Goal: Book appointment/travel/reservation

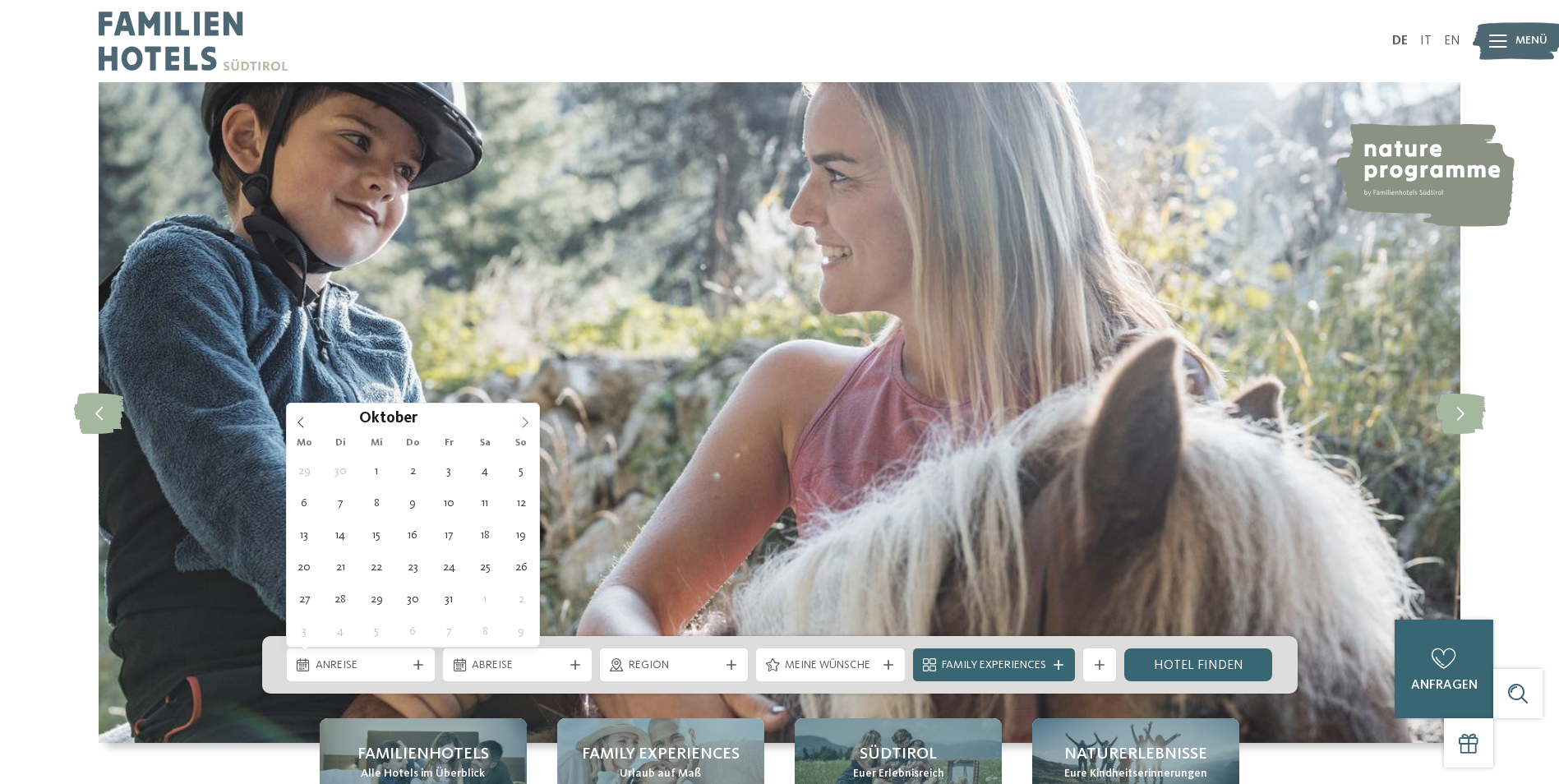
click at [527, 414] on span at bounding box center [525, 417] width 28 height 28
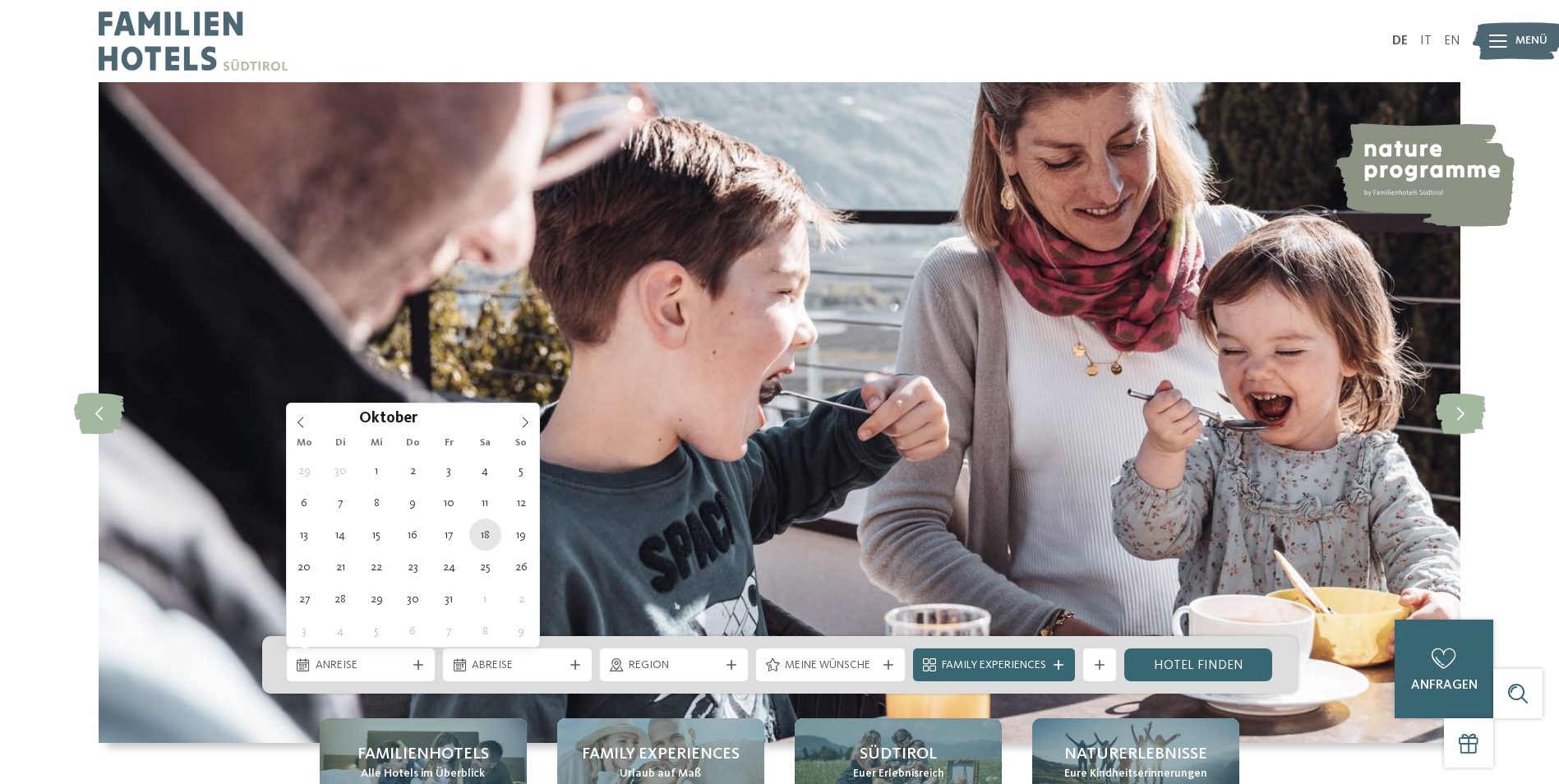
type div "[DATE]"
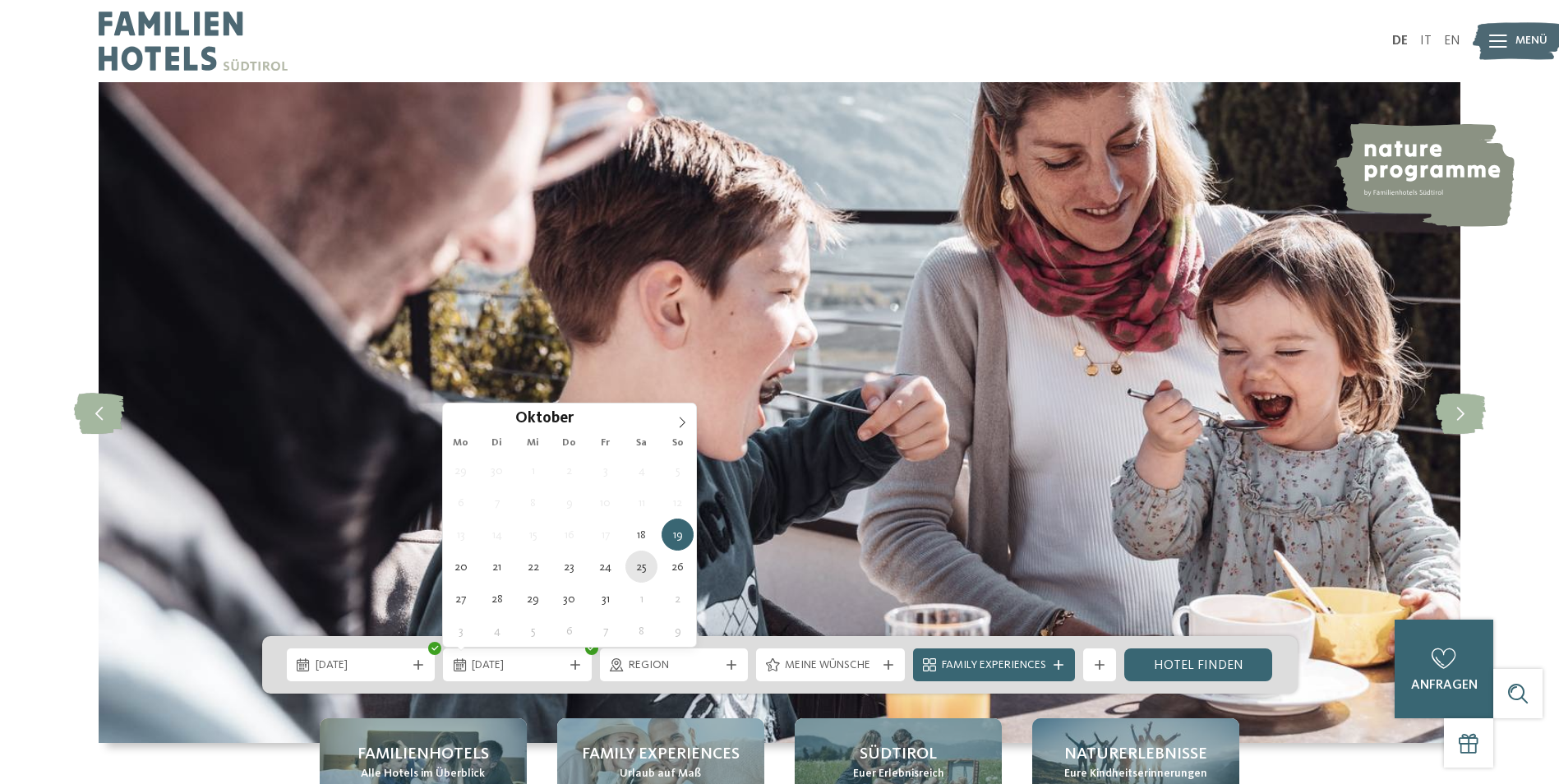
type div "[DATE]"
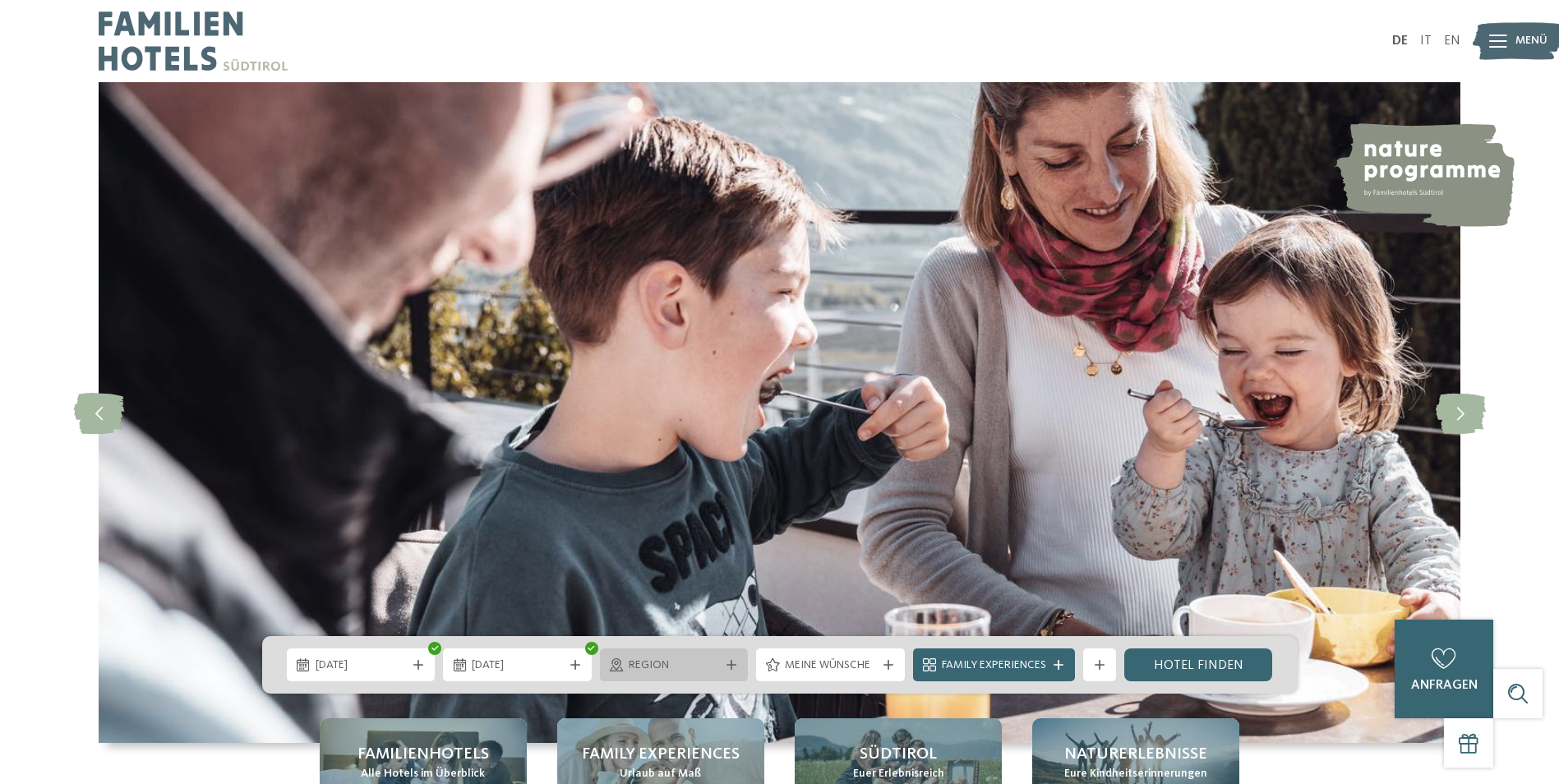
click at [660, 678] on div "Region" at bounding box center [675, 665] width 149 height 33
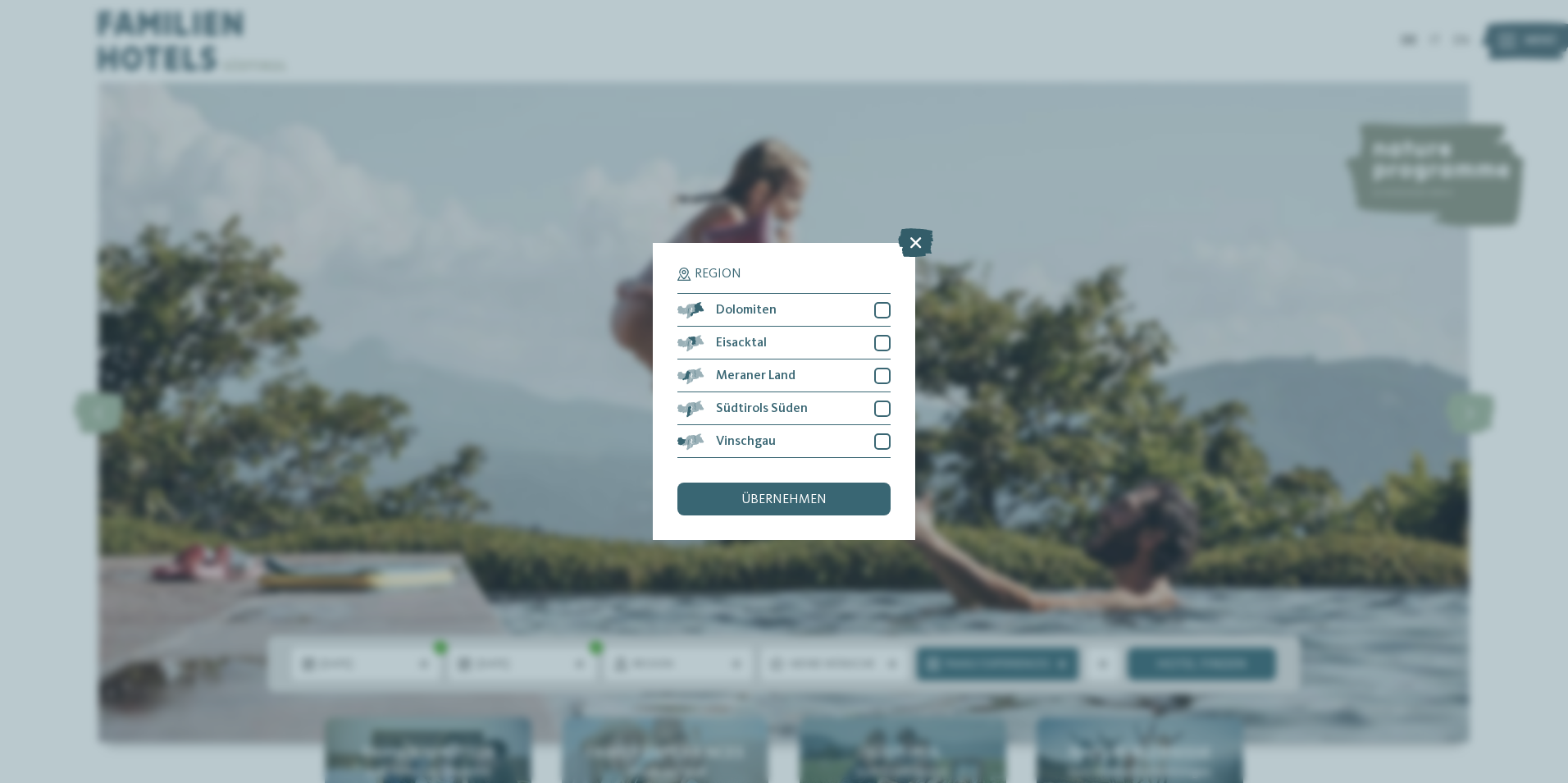
click at [918, 245] on icon at bounding box center [915, 242] width 35 height 29
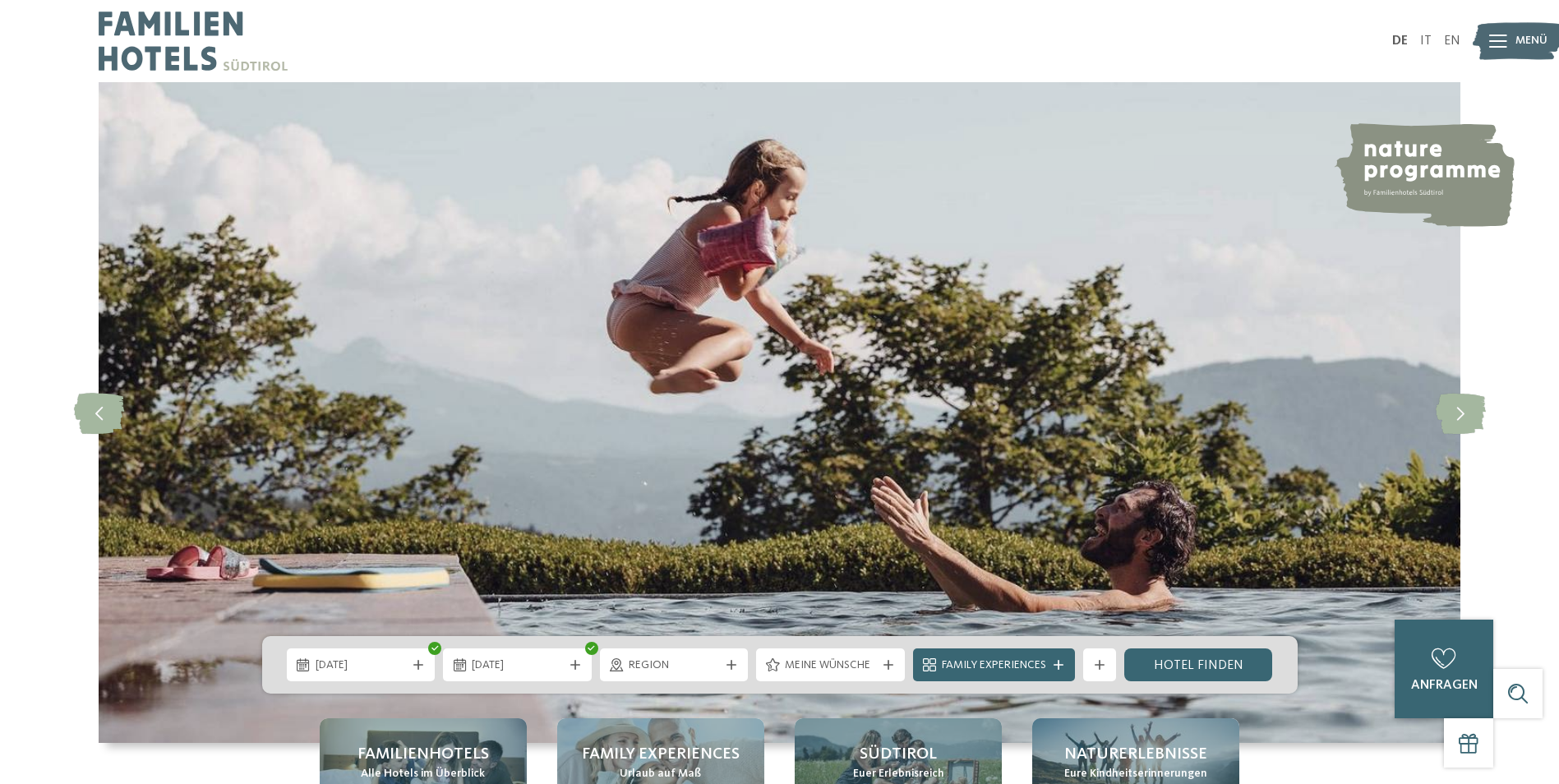
click at [1066, 670] on div "Family Experiences" at bounding box center [994, 665] width 162 height 33
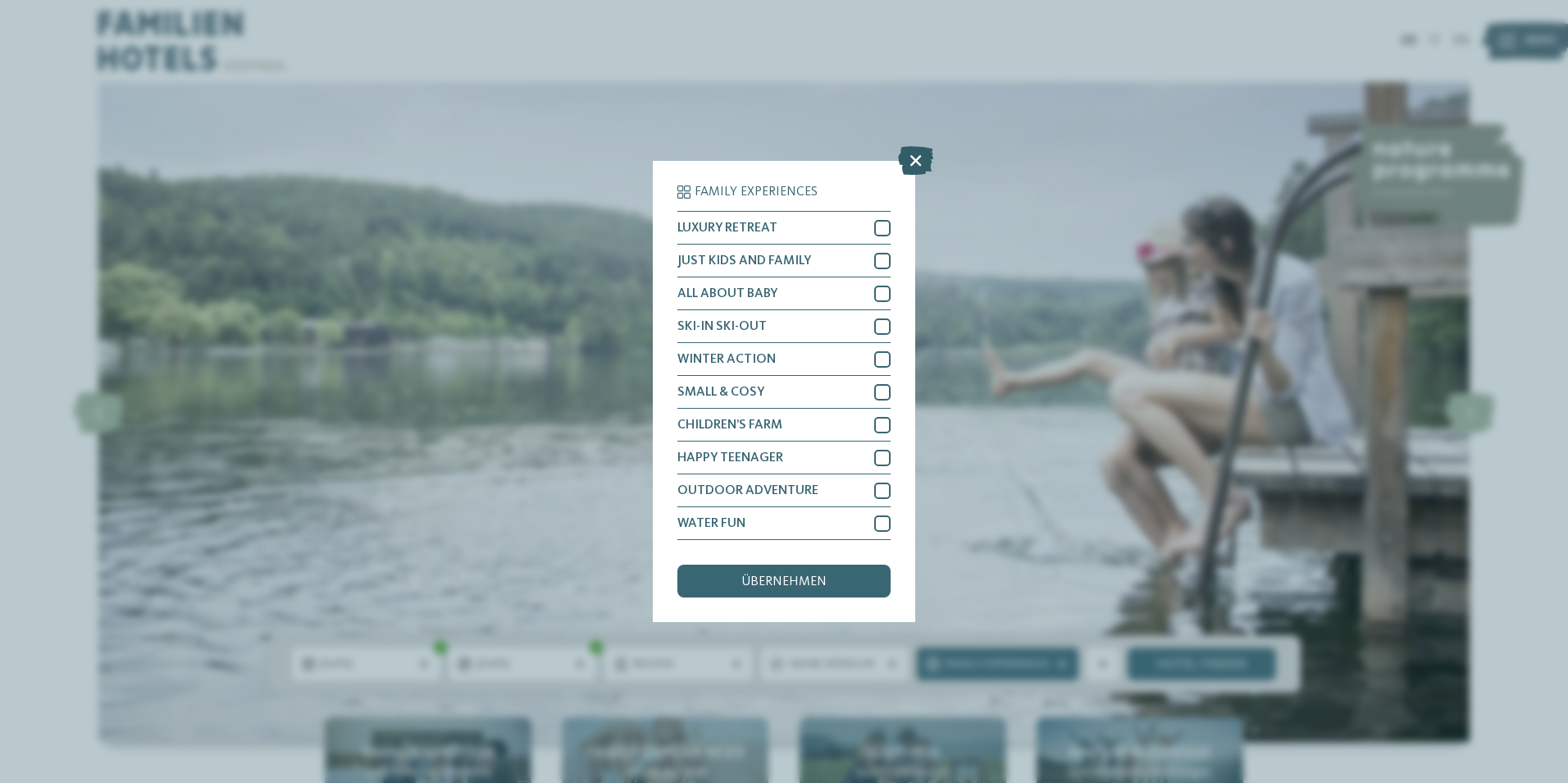
click at [909, 152] on icon at bounding box center [915, 161] width 35 height 29
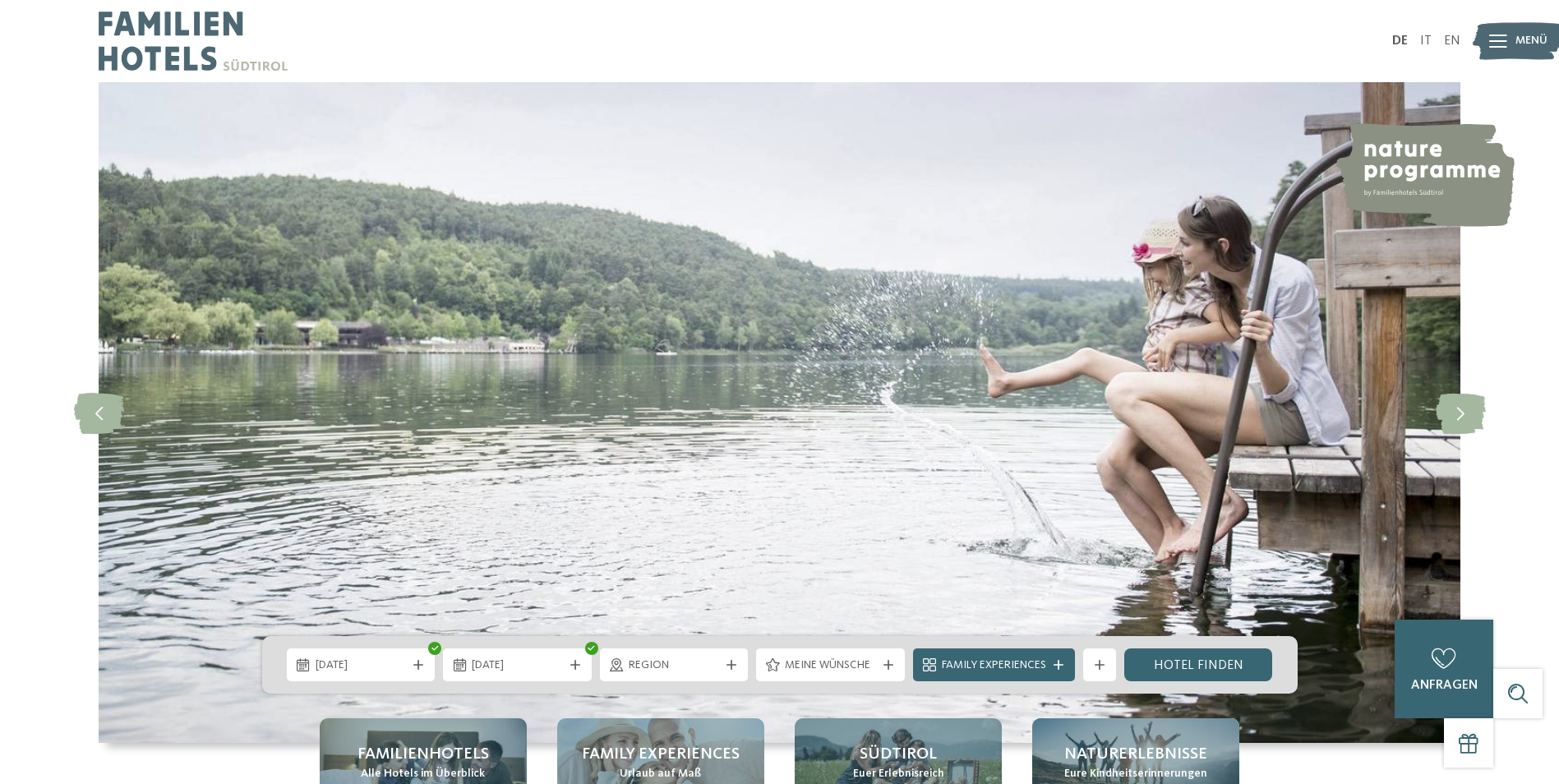
scroll to position [329, 0]
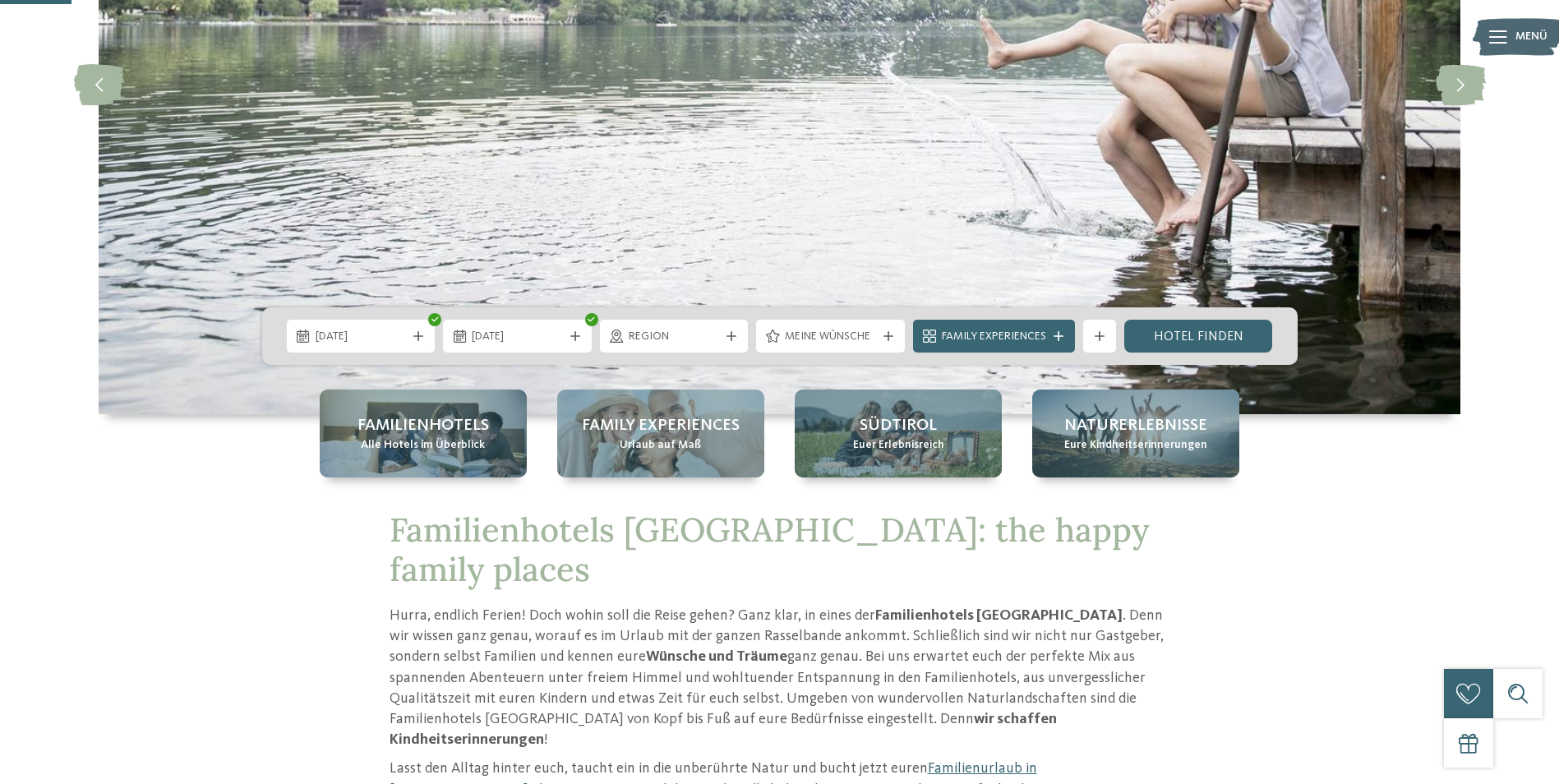
click at [487, 348] on div "[DATE]" at bounding box center [518, 336] width 149 height 33
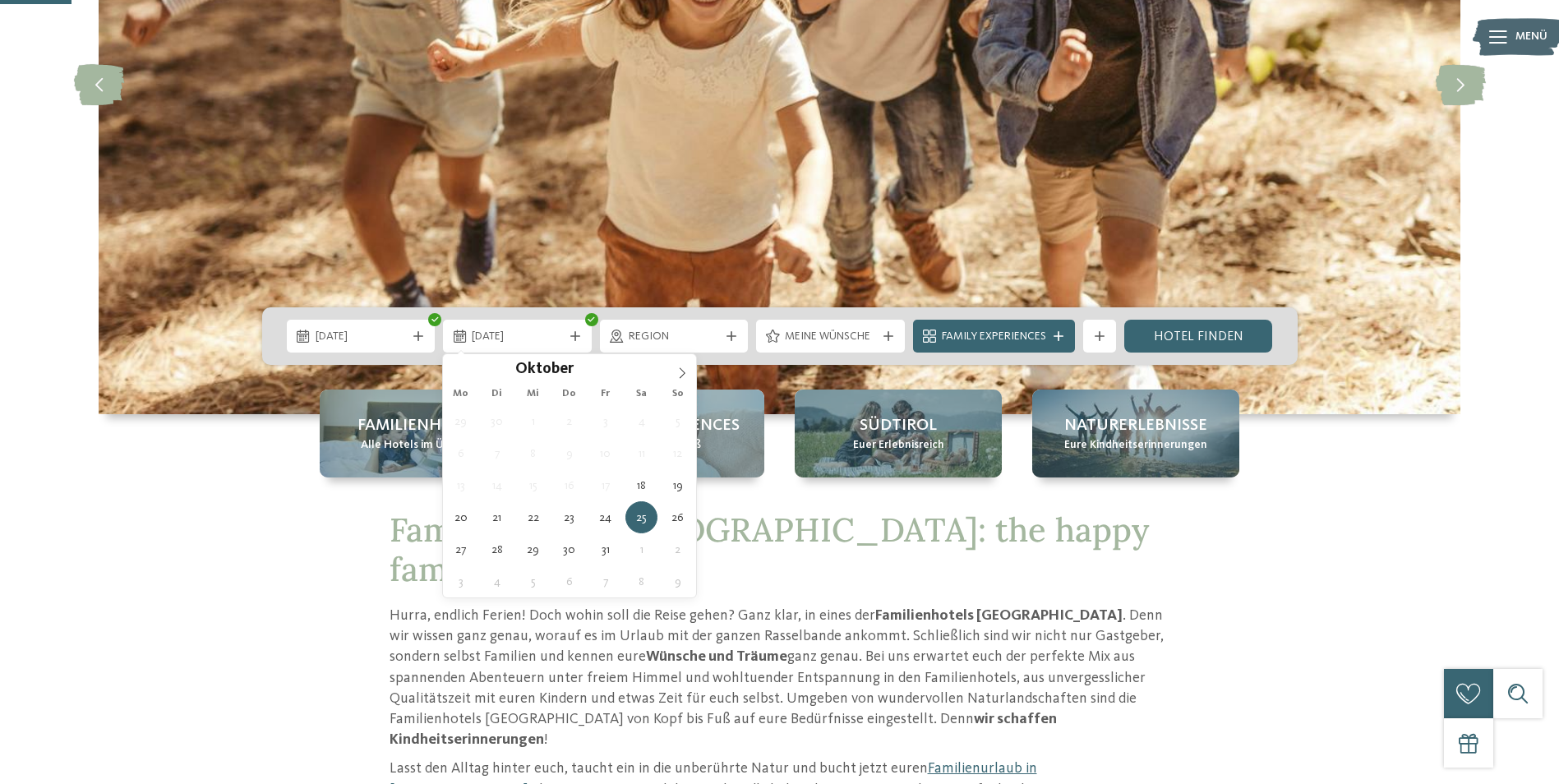
click at [487, 348] on div "[DATE]" at bounding box center [518, 336] width 149 height 33
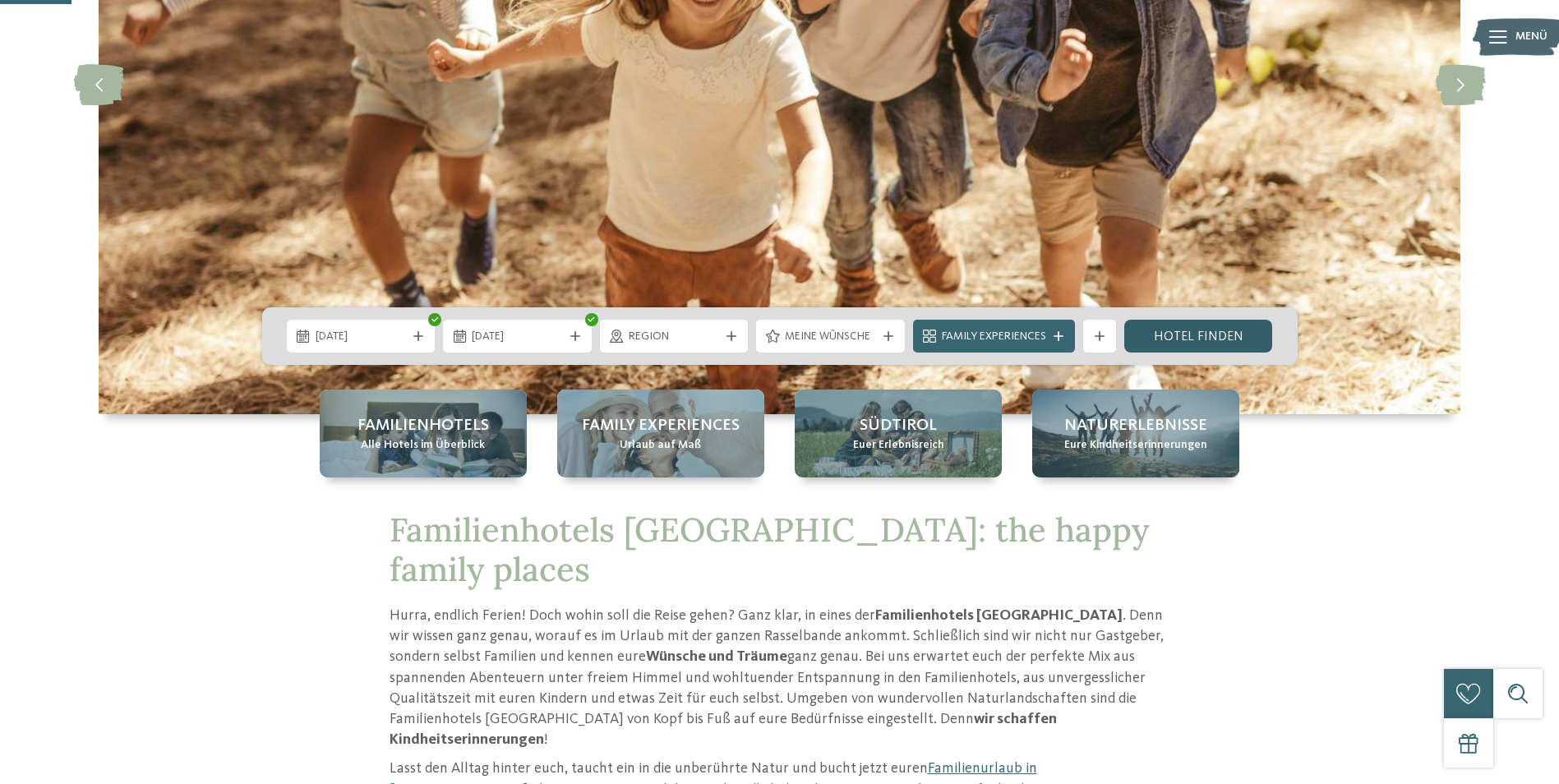
click at [1190, 342] on link "Hotel finden" at bounding box center [1199, 336] width 149 height 33
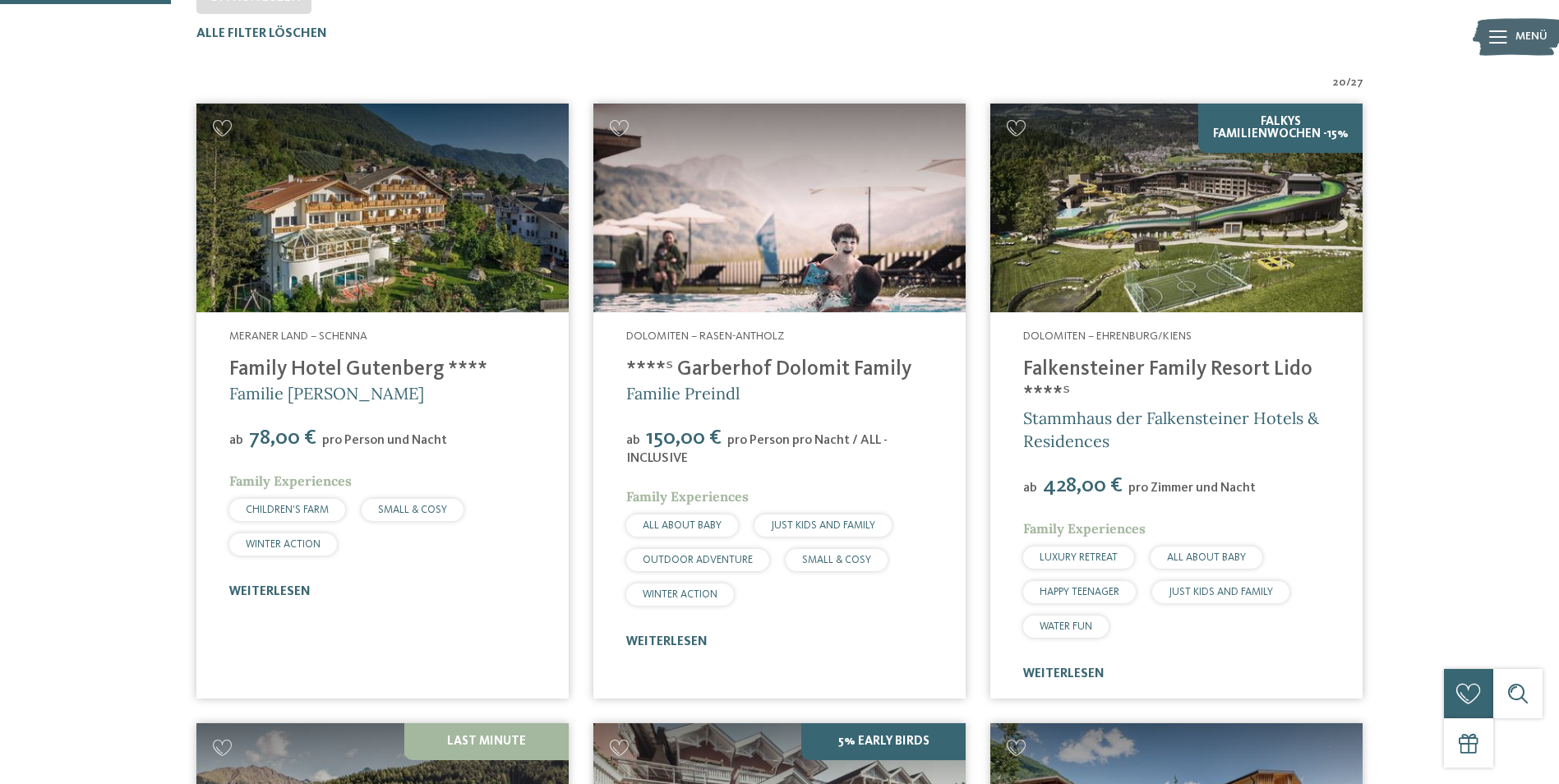
scroll to position [539, 0]
drag, startPoint x: 270, startPoint y: 573, endPoint x: 268, endPoint y: 584, distance: 11.2
click at [268, 584] on div "Meraner Land – Schenna Family Hotel Gutenberg **** Familie Ainhauser ab 78,00 €…" at bounding box center [383, 463] width 372 height 304
drag, startPoint x: 268, startPoint y: 584, endPoint x: 438, endPoint y: 372, distance: 271.7
click at [438, 372] on div "Meraner Land – Schenna Family Hotel Gutenberg **** Familie Ainhauser ab 78,00 €…" at bounding box center [383, 463] width 372 height 304
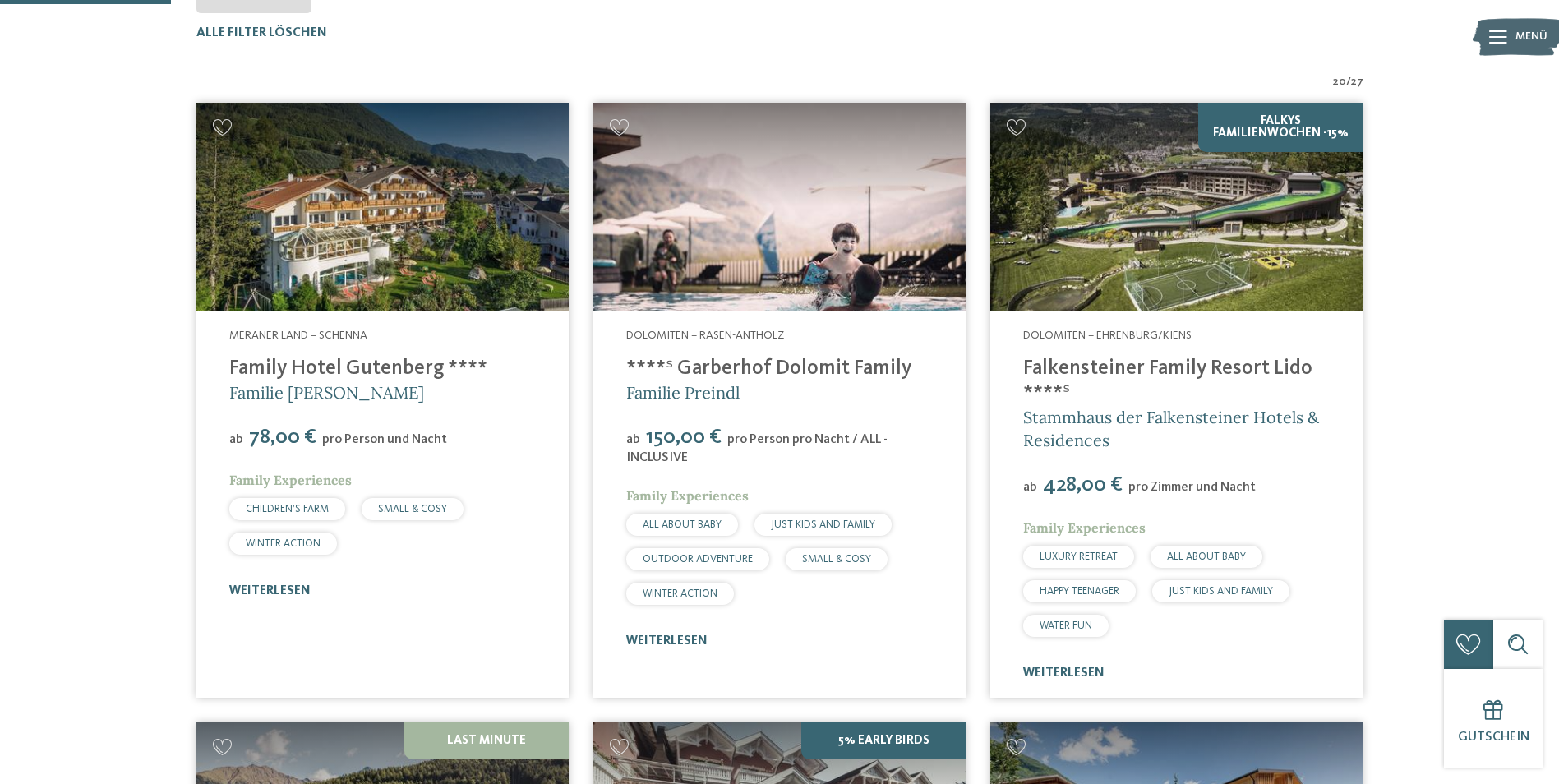
copy link "Family Hotel Gutenberg"
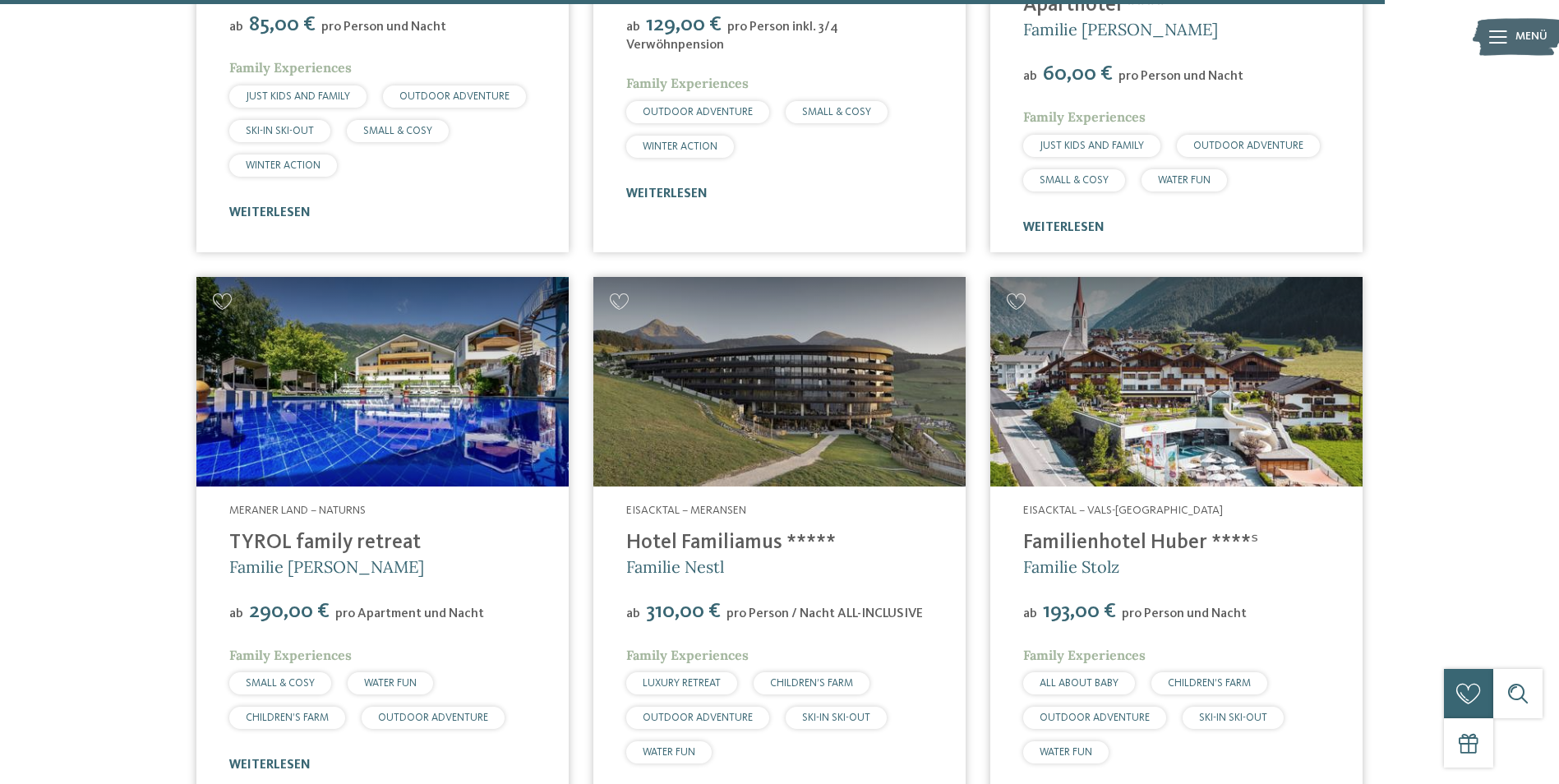
scroll to position [2839, 0]
